Goal: Information Seeking & Learning: Learn about a topic

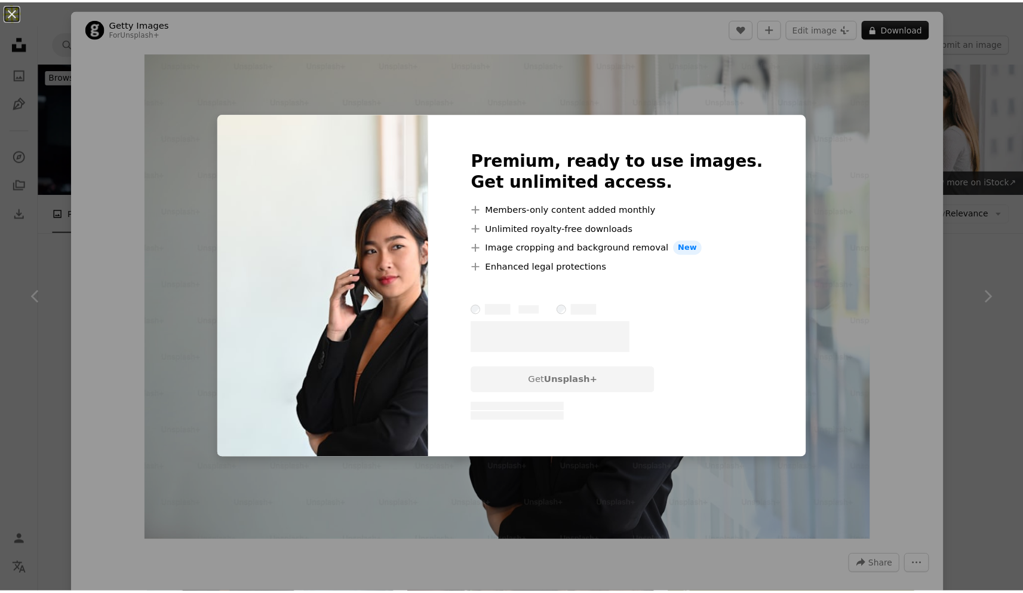
scroll to position [2327, 0]
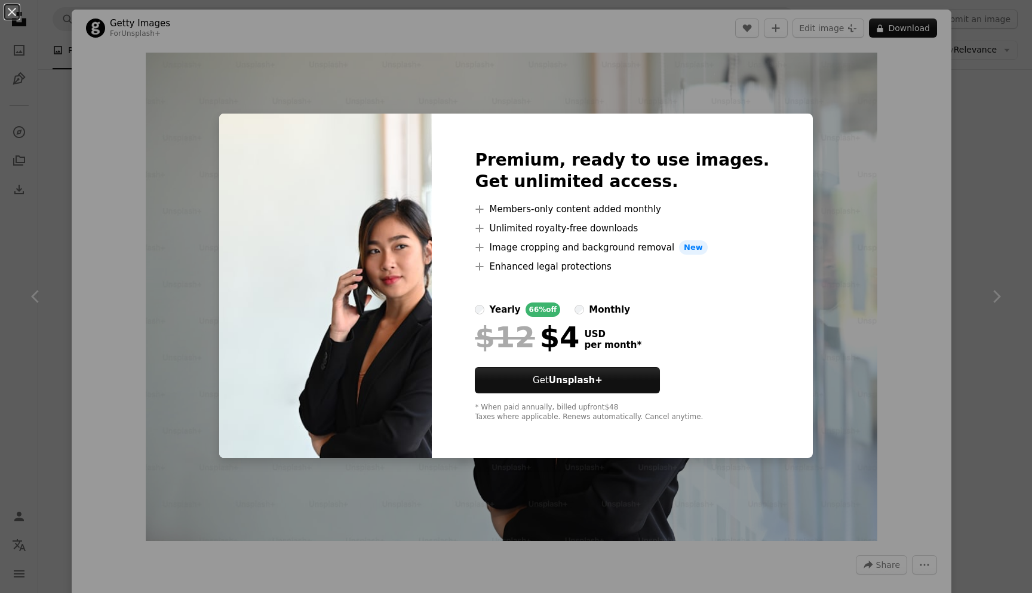
click at [969, 213] on div "An X shape Premium, ready to use images. Get unlimited access. A plus sign Memb…" at bounding box center [516, 296] width 1032 height 593
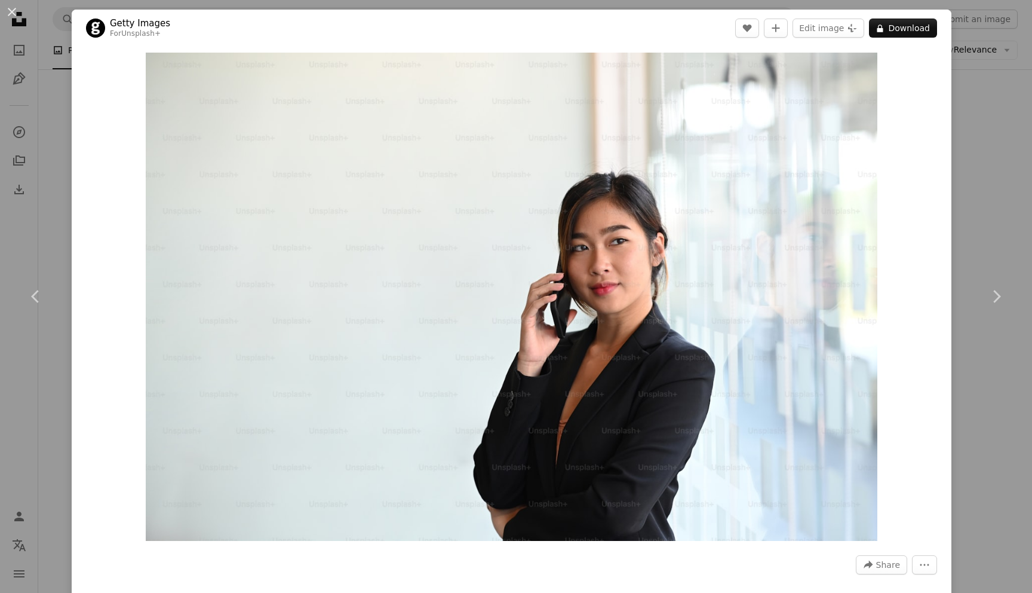
click at [969, 213] on div "An X shape Chevron left Chevron right Getty Images For Unsplash+ A heart A plus…" at bounding box center [516, 296] width 1032 height 593
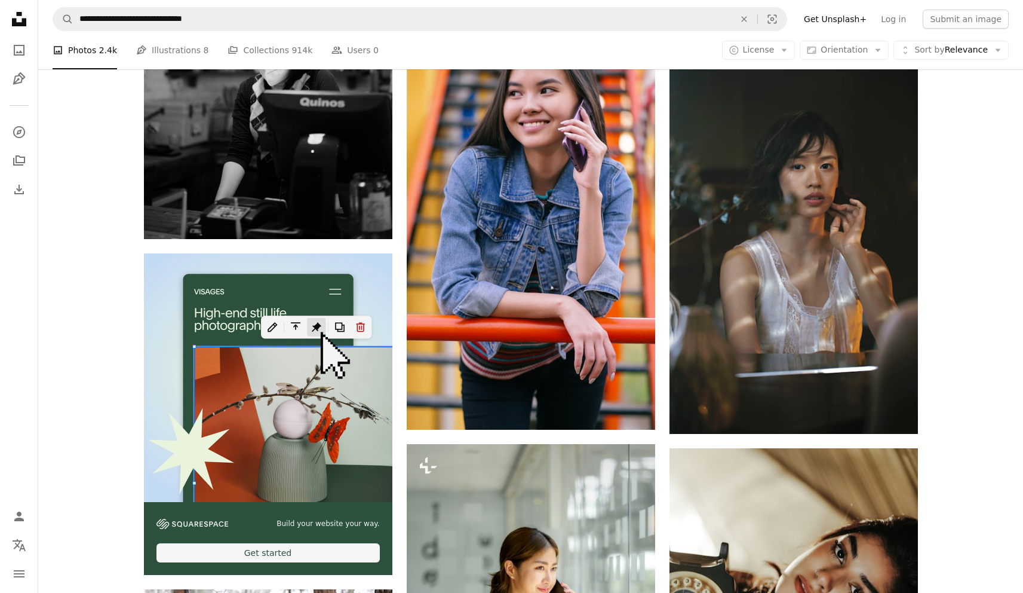
scroll to position [3112, 0]
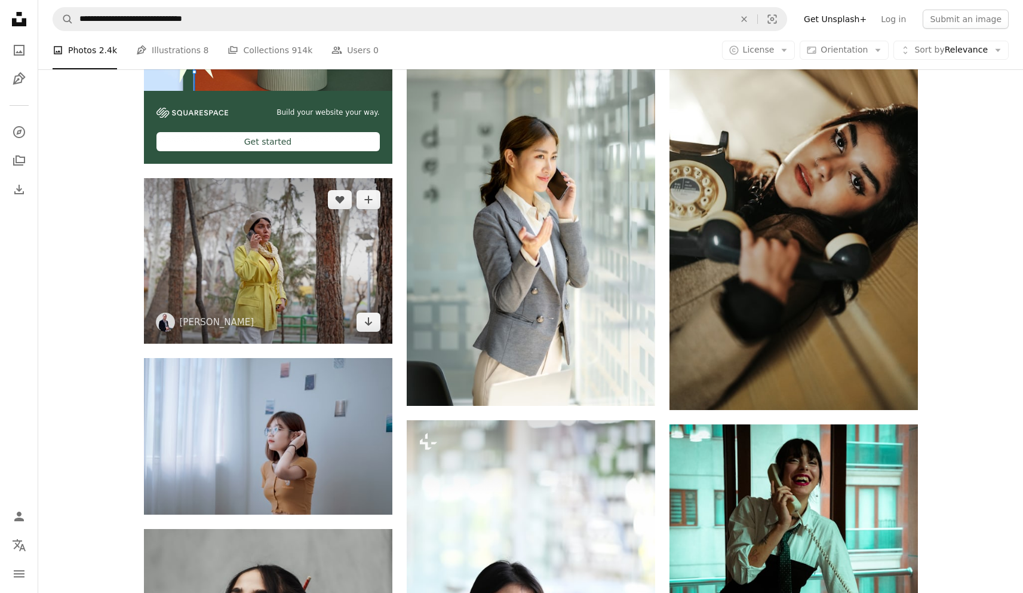
click at [318, 225] on img at bounding box center [268, 260] width 249 height 165
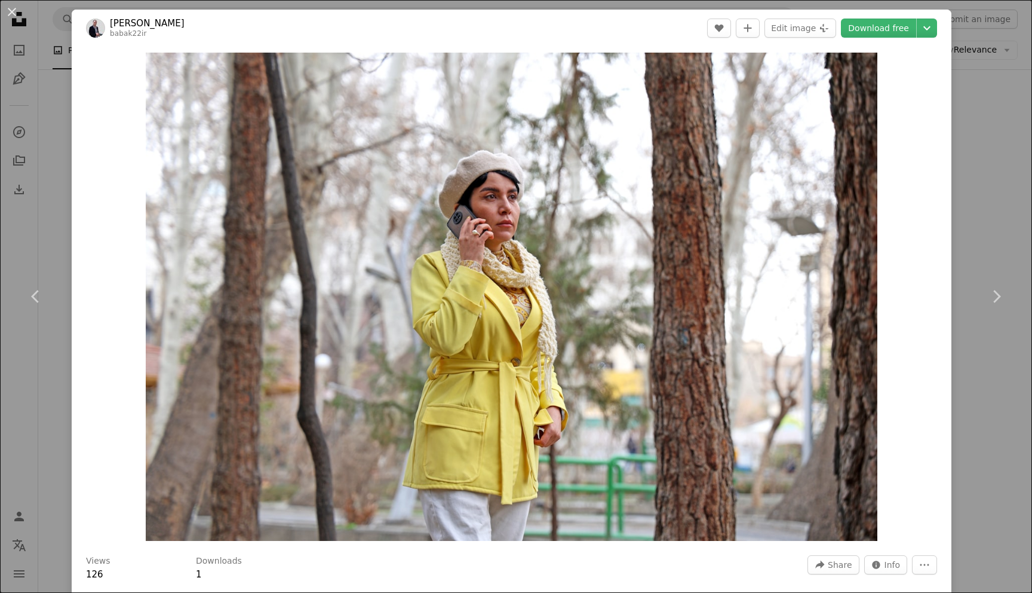
click at [1004, 68] on div "An X shape Chevron left Chevron right [PERSON_NAME] babak22ir A heart A plus si…" at bounding box center [516, 296] width 1032 height 593
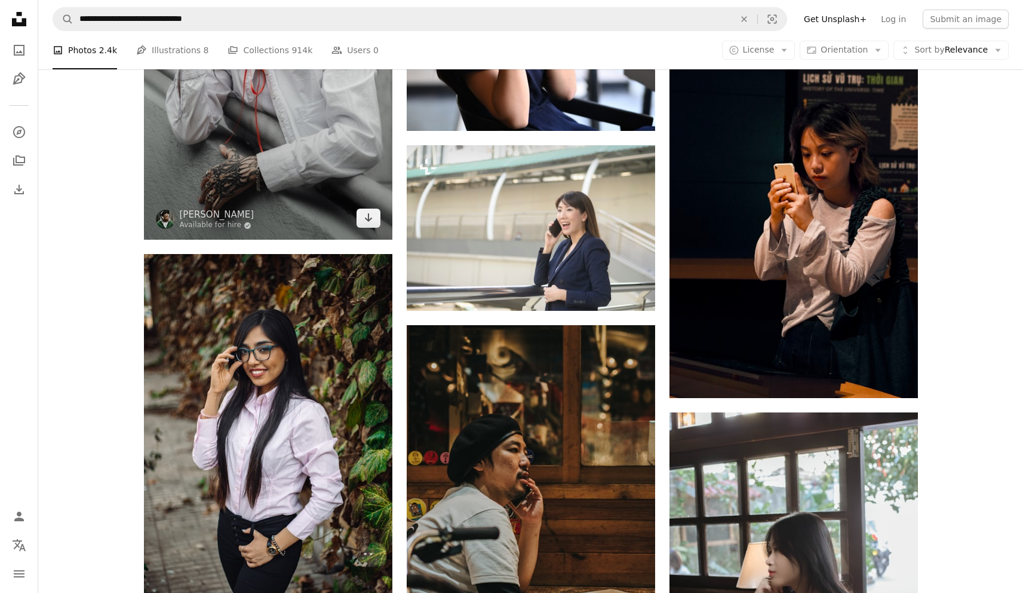
scroll to position [3775, 0]
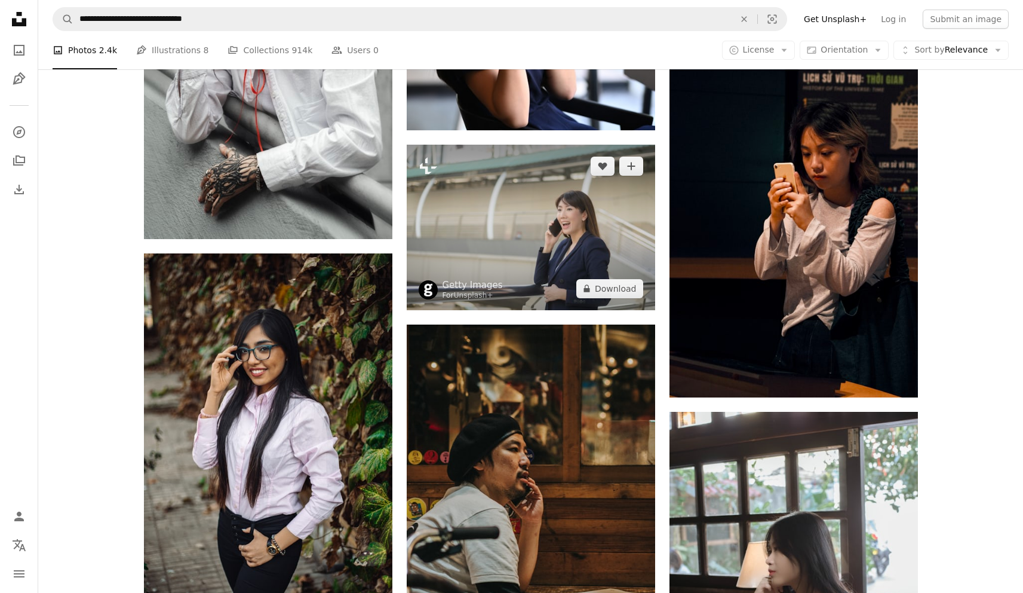
click at [618, 195] on img at bounding box center [531, 227] width 249 height 165
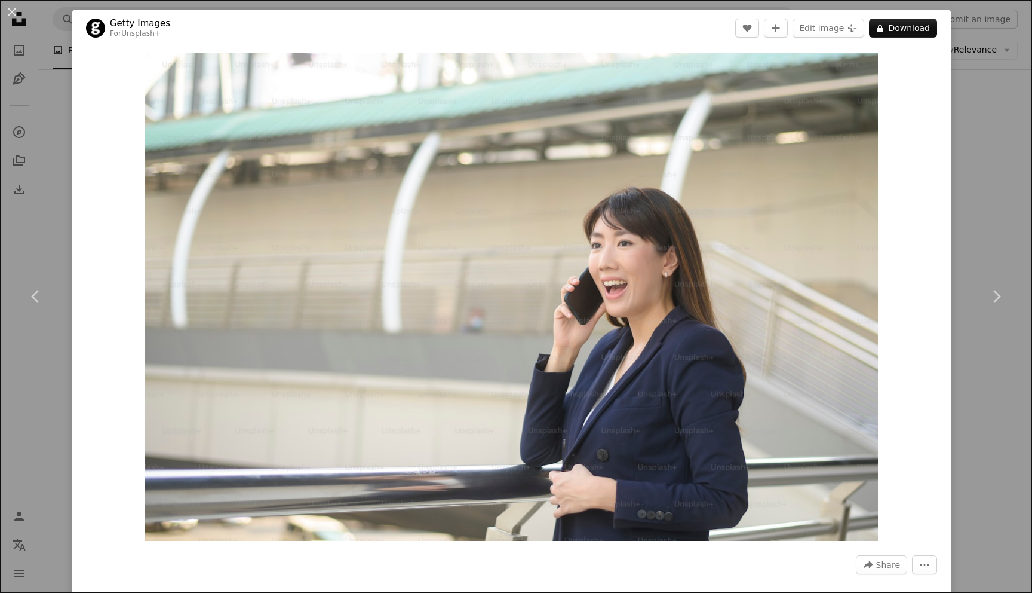
click at [980, 142] on div "An X shape Chevron left Chevron right Getty Images For Unsplash+ A heart A plus…" at bounding box center [516, 296] width 1032 height 593
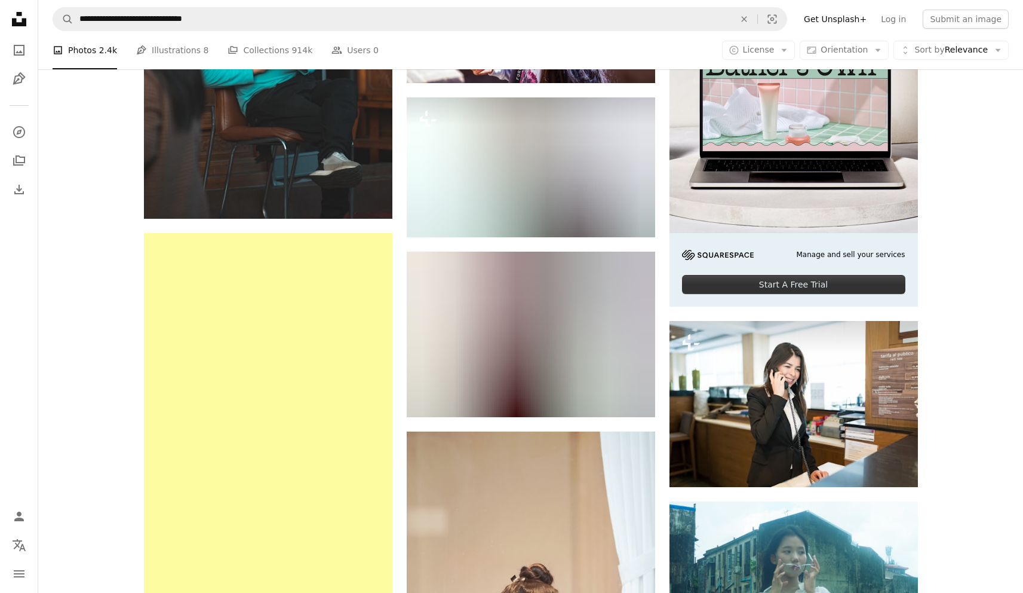
scroll to position [5096, 0]
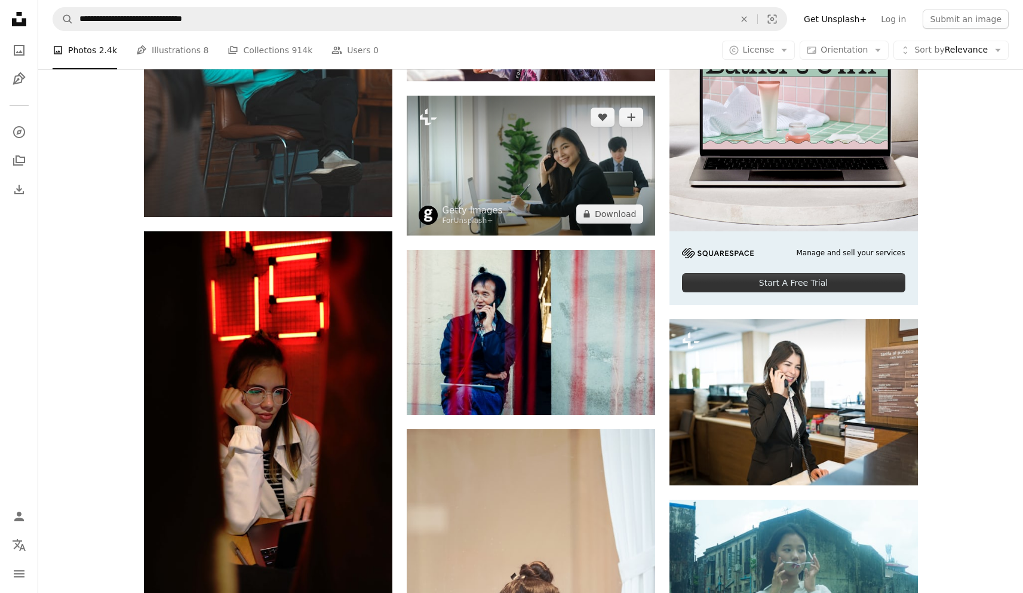
click at [533, 178] on img at bounding box center [531, 166] width 249 height 140
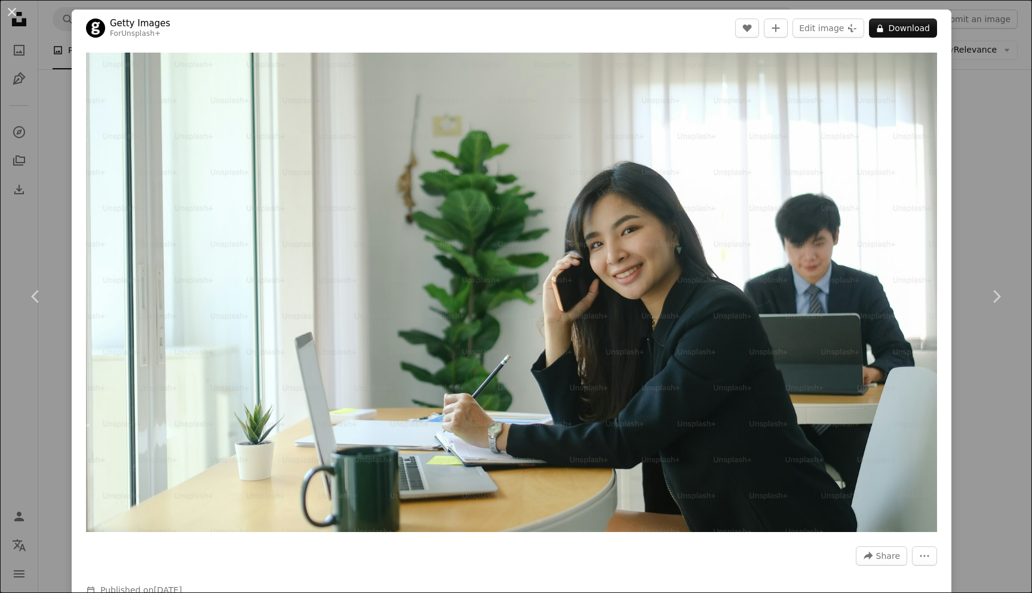
click at [953, 216] on div "An X shape Chevron left Chevron right Getty Images For Unsplash+ A heart A plus…" at bounding box center [516, 296] width 1032 height 593
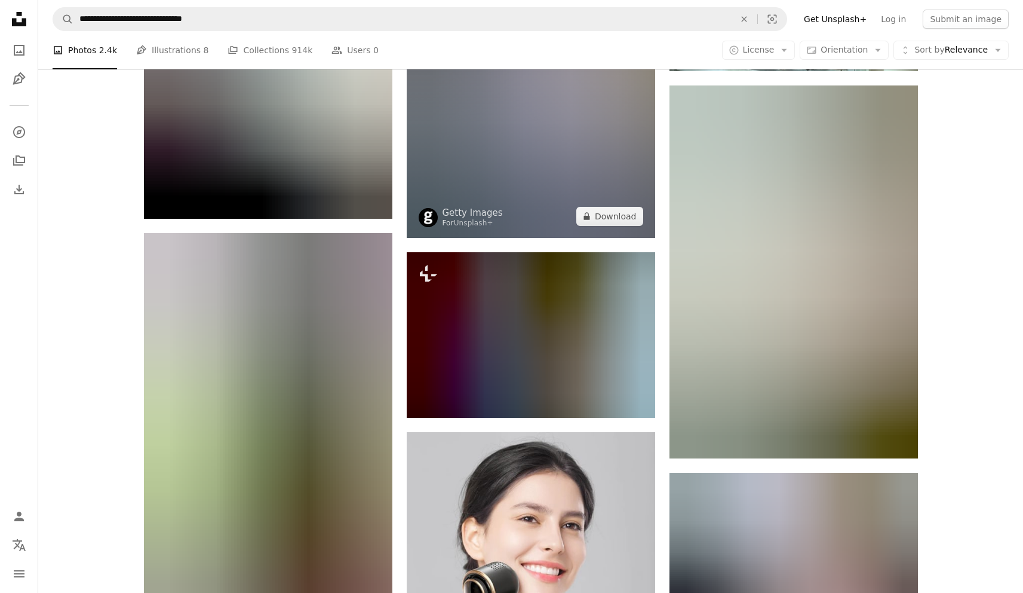
scroll to position [6072, 0]
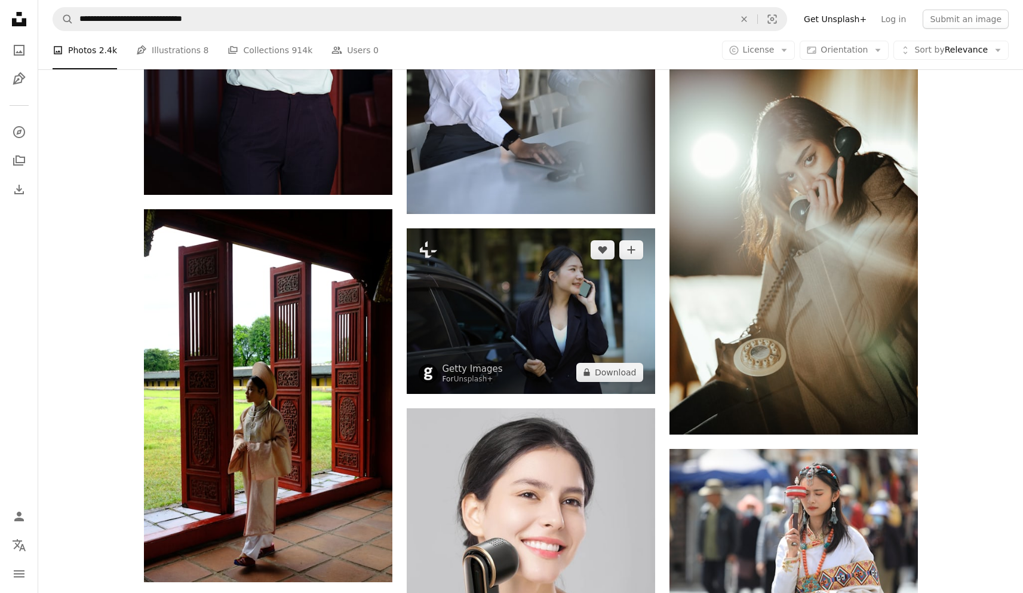
click at [580, 268] on img at bounding box center [531, 310] width 249 height 165
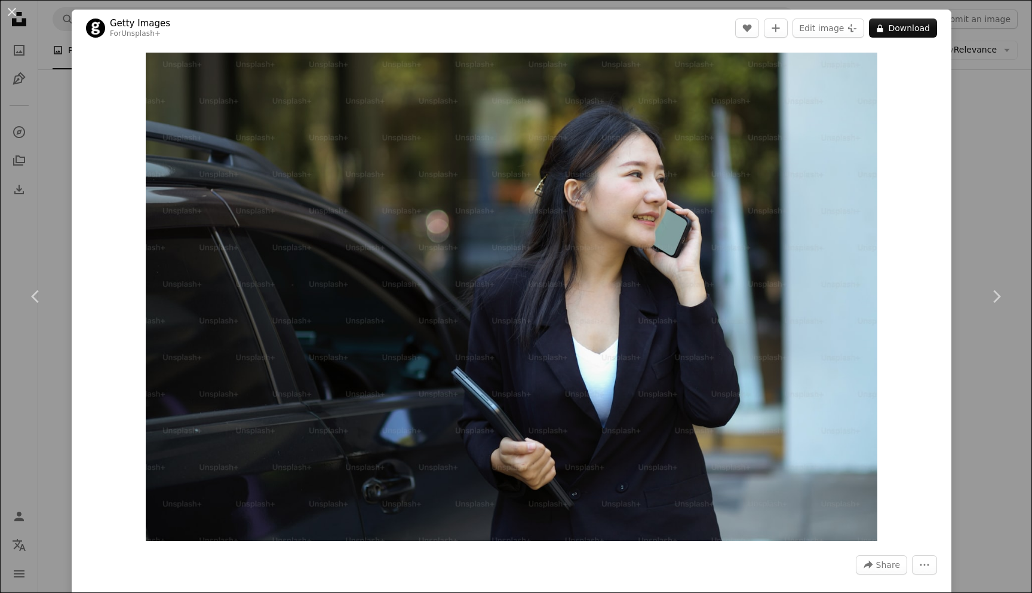
click at [993, 145] on div "An X shape Chevron left Chevron right Getty Images For Unsplash+ A heart A plus…" at bounding box center [516, 296] width 1032 height 593
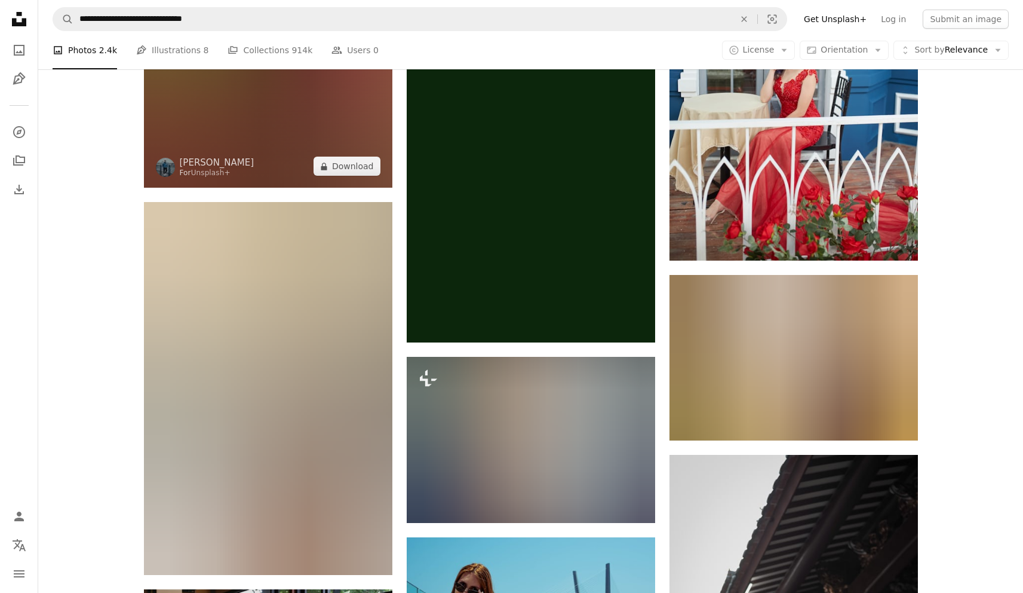
scroll to position [8182, 0]
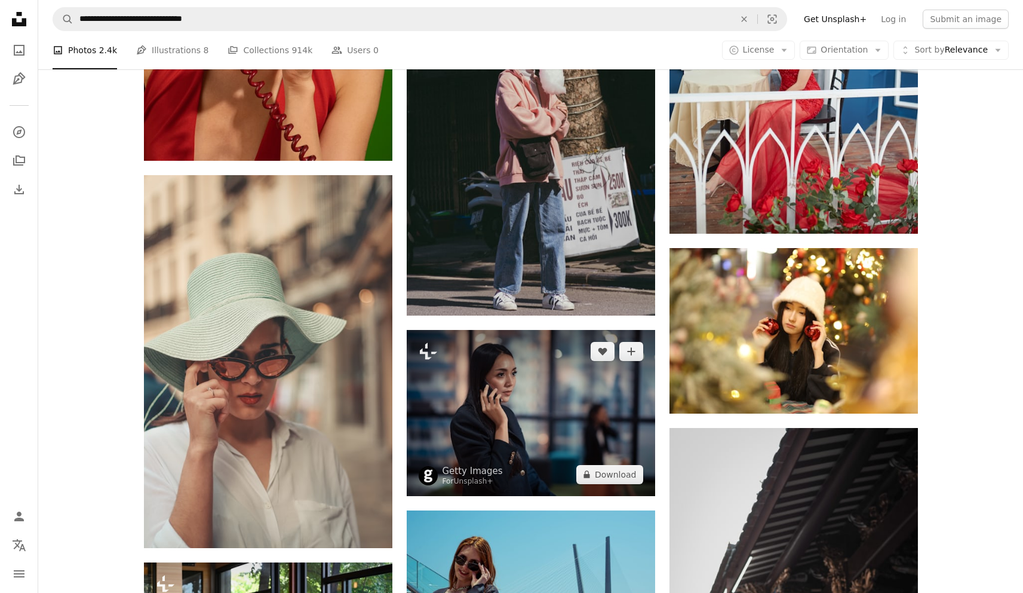
click at [519, 390] on img at bounding box center [531, 413] width 249 height 166
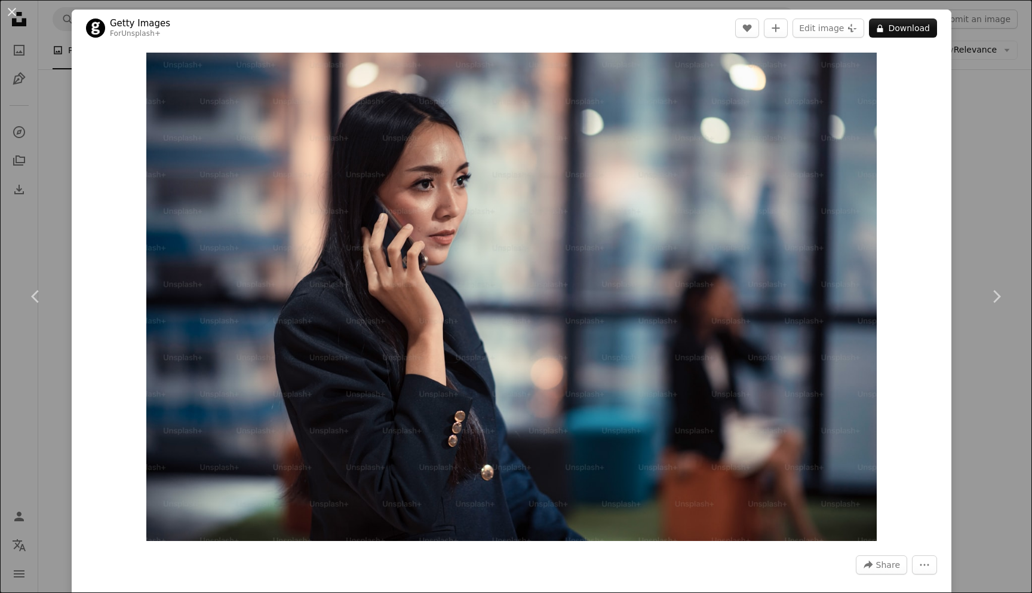
click at [978, 147] on div "An X shape Chevron left Chevron right Getty Images For Unsplash+ A heart A plus…" at bounding box center [516, 296] width 1032 height 593
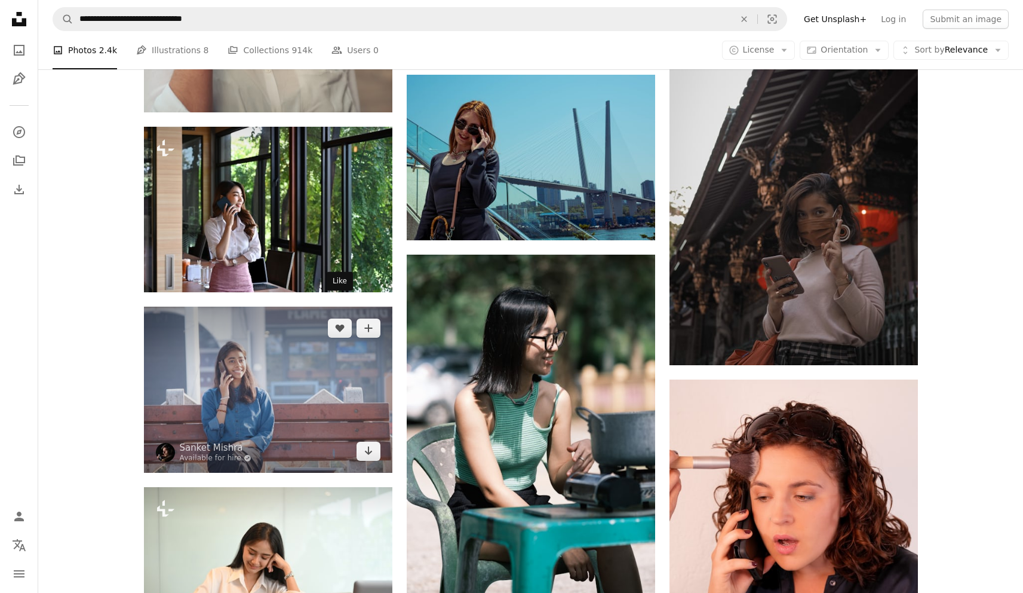
scroll to position [8618, 0]
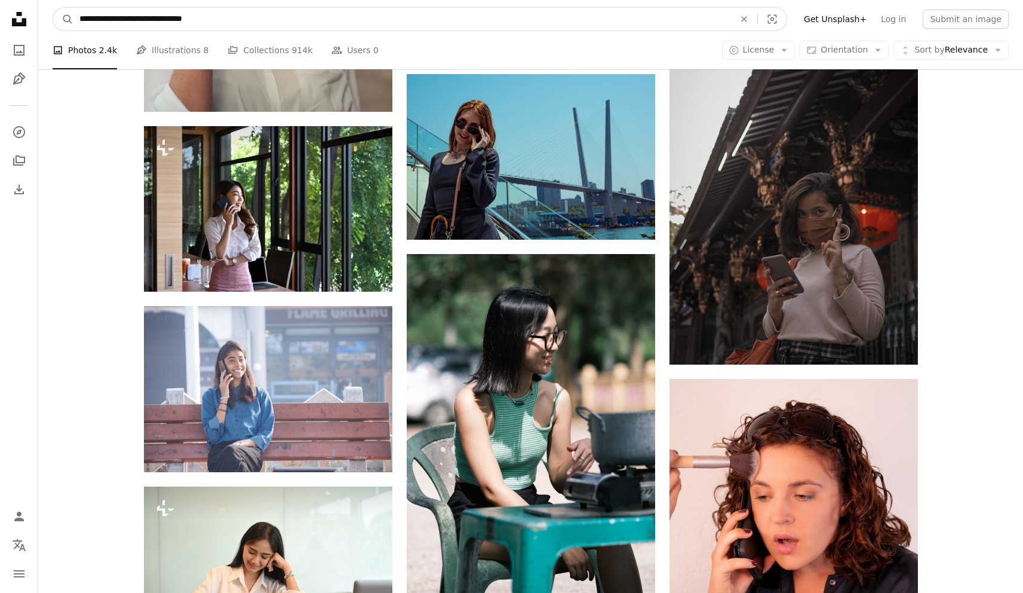
click at [205, 23] on input "**********" at bounding box center [402, 19] width 658 height 23
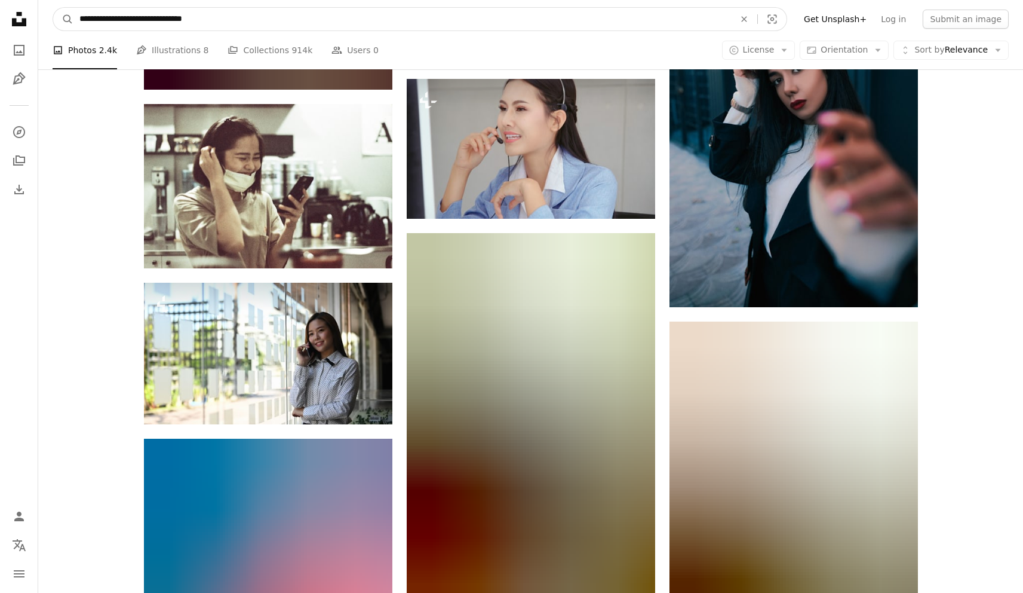
scroll to position [9760, 0]
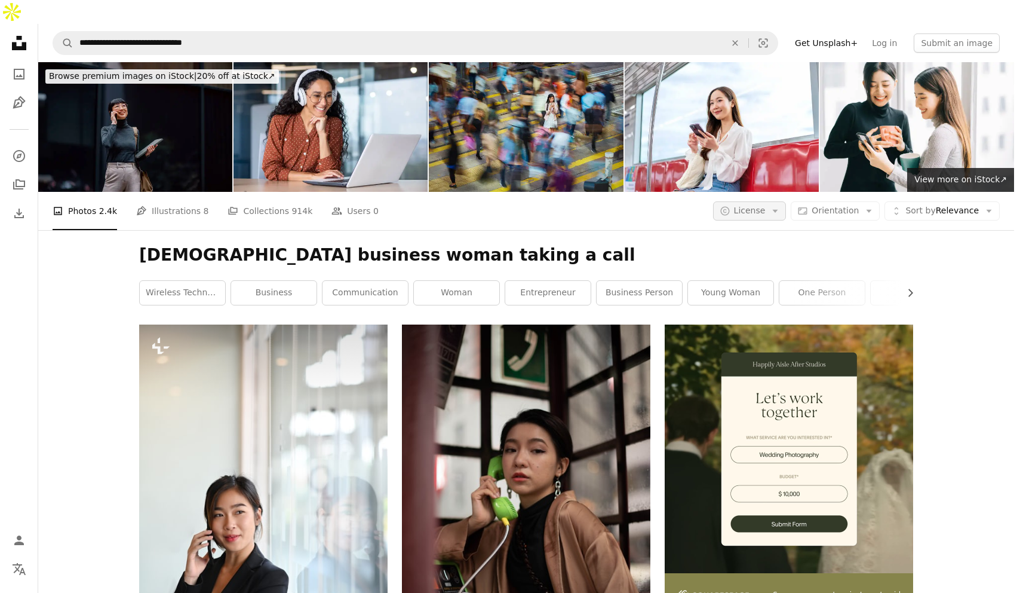
click at [770, 201] on button "A copyright icon © License Arrow down" at bounding box center [749, 210] width 73 height 19
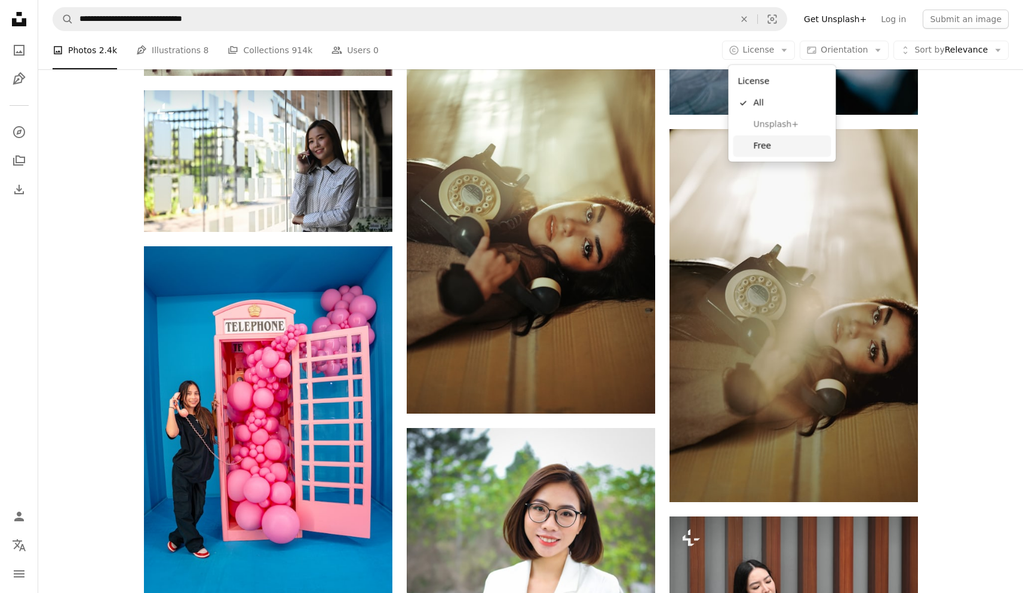
click at [775, 145] on span "Free" at bounding box center [790, 146] width 73 height 12
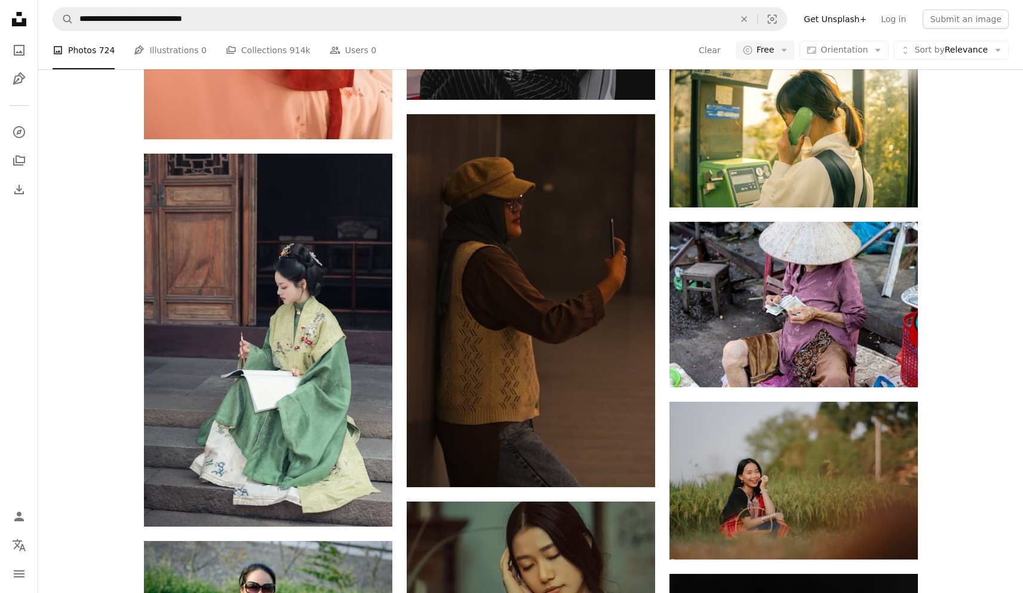
scroll to position [9432, 0]
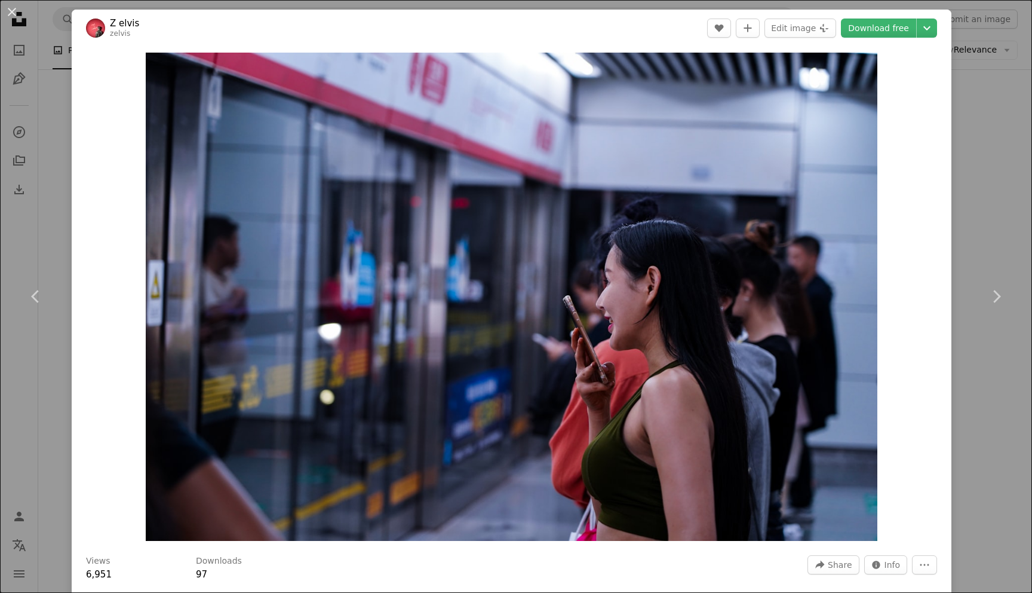
click at [989, 232] on div "An X shape Chevron left Chevron right Z [PERSON_NAME] A heart A plus sign Edit …" at bounding box center [516, 296] width 1032 height 593
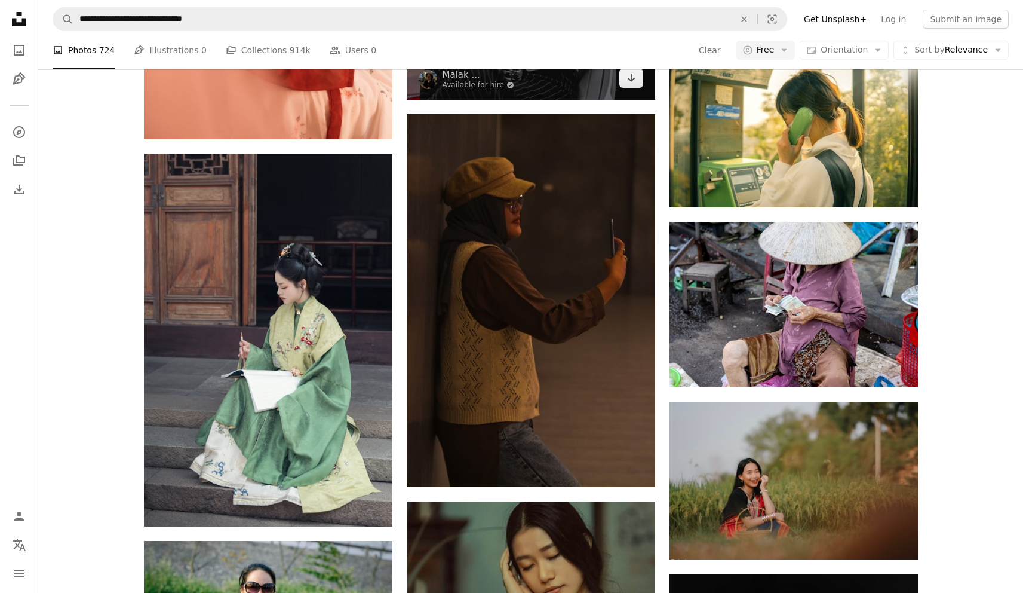
scroll to position [10624, 0]
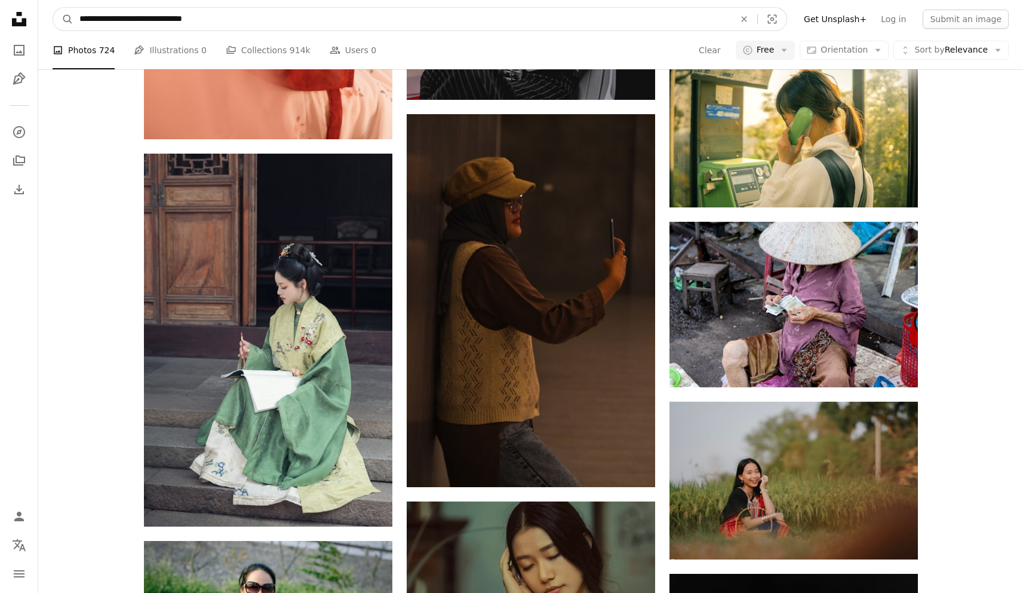
click at [85, 14] on input "**********" at bounding box center [402, 19] width 658 height 23
type input "**********"
click button "A magnifying glass" at bounding box center [63, 19] width 20 height 23
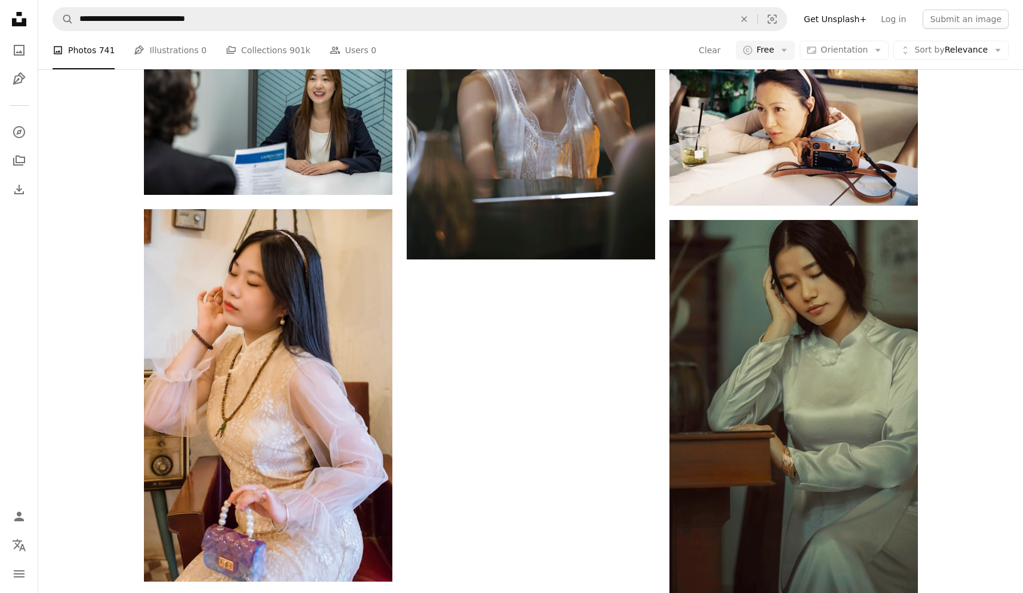
scroll to position [2049, 0]
